Goal: Find specific fact

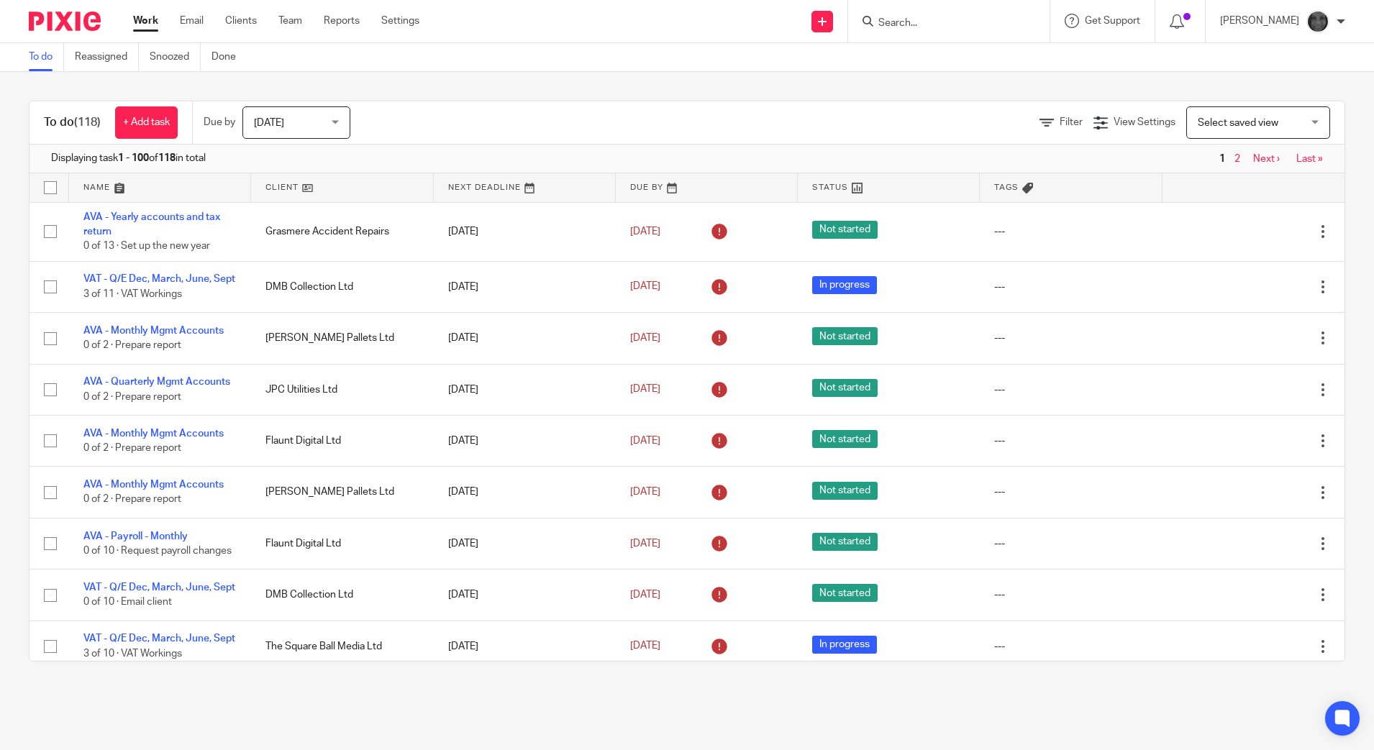
click at [549, 27] on input "Search" at bounding box center [941, 23] width 129 height 13
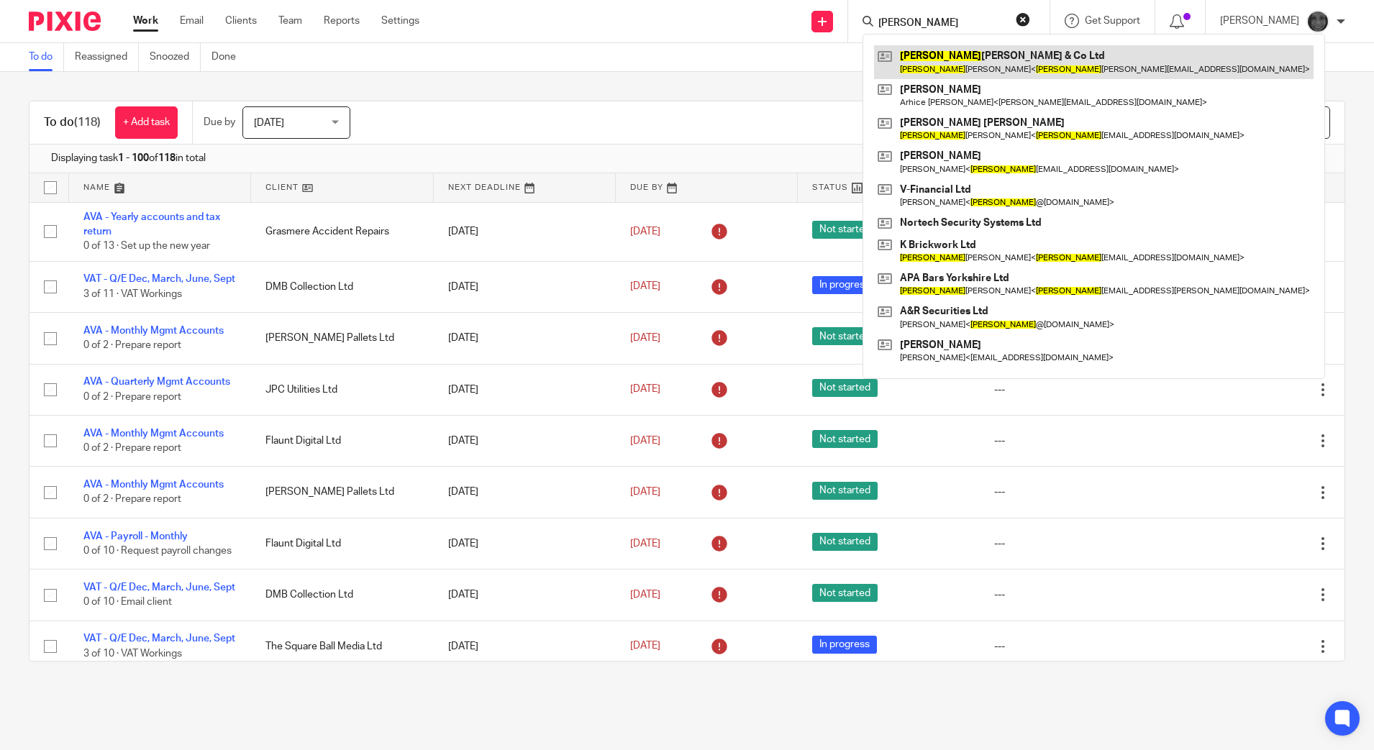
type input "[PERSON_NAME]"
click at [549, 63] on link at bounding box center [1093, 61] width 439 height 33
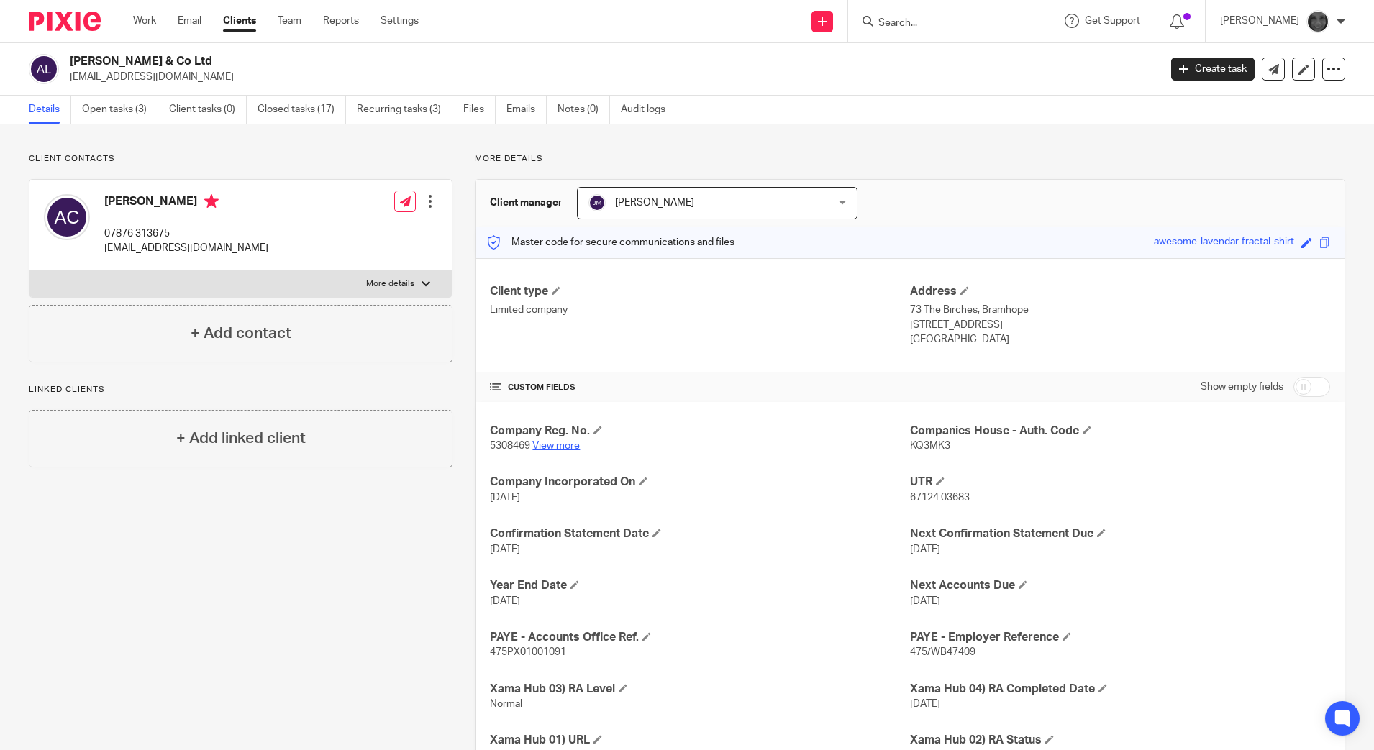
click at [573, 444] on link "View more" at bounding box center [555, 446] width 47 height 10
drag, startPoint x: 979, startPoint y: 495, endPoint x: 903, endPoint y: 500, distance: 75.6
click at [910, 500] on p "67124 03683" at bounding box center [1120, 497] width 420 height 14
copy span "67124 03683"
drag, startPoint x: 984, startPoint y: 656, endPoint x: 901, endPoint y: 660, distance: 83.5
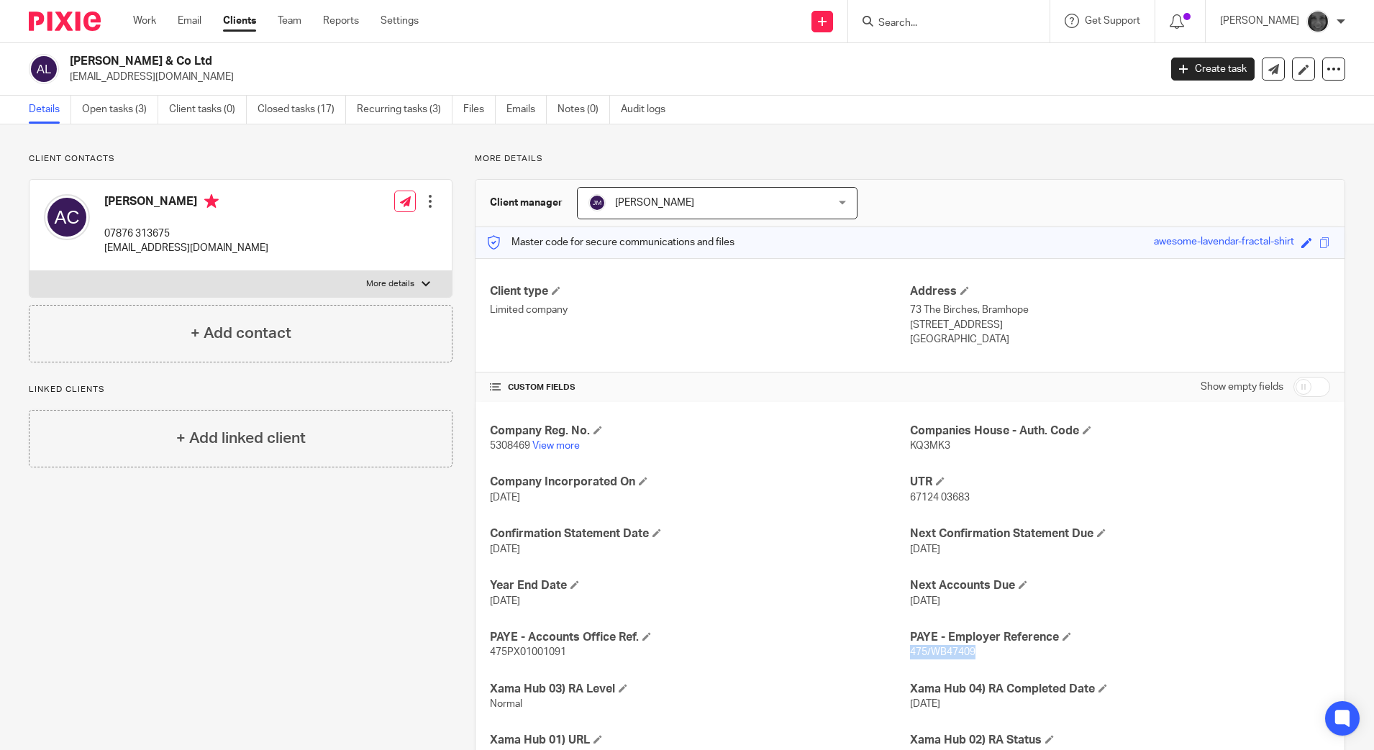
click at [901, 660] on div "Company Reg. No. 5308469 View more Companies House - [GEOGRAPHIC_DATA]. Code KQ…" at bounding box center [909, 593] width 869 height 383
copy span "475/WB47409"
